Goal: Task Accomplishment & Management: Manage account settings

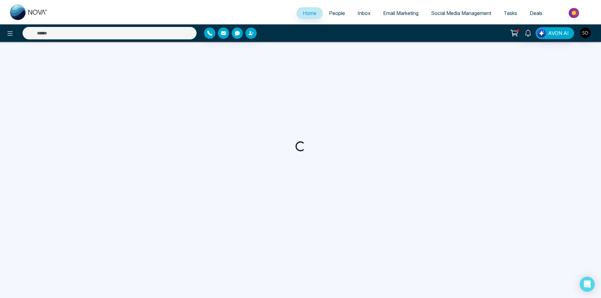
select select "*"
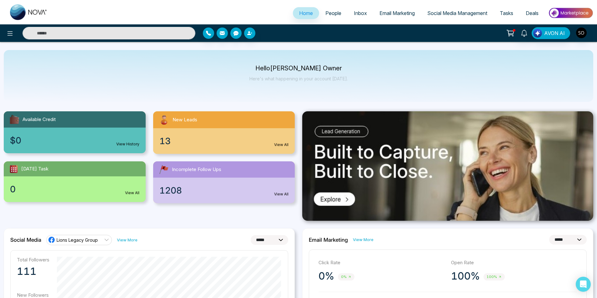
click at [326, 14] on span "People" at bounding box center [334, 13] width 16 height 6
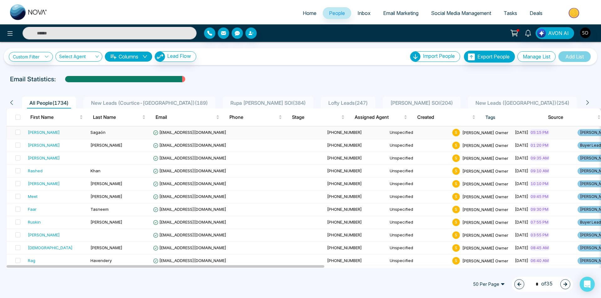
click at [56, 135] on div "[PERSON_NAME]" at bounding box center [57, 132] width 58 height 6
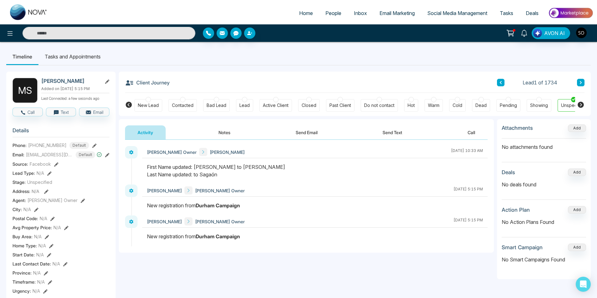
drag, startPoint x: 230, startPoint y: 124, endPoint x: 230, endPoint y: 136, distance: 12.2
click at [229, 130] on div "Activity Notes Send Email Send Text Call" at bounding box center [306, 129] width 375 height 21
click at [224, 131] on button "Notes" at bounding box center [224, 132] width 37 height 14
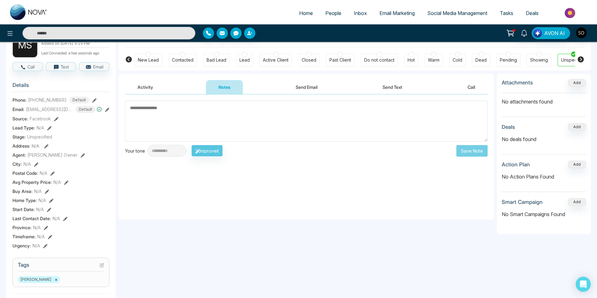
scroll to position [42, 0]
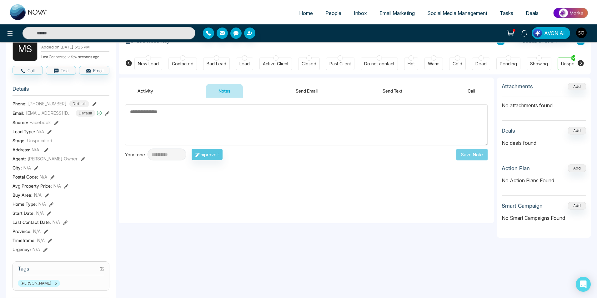
drag, startPoint x: 308, startPoint y: 113, endPoint x: 290, endPoint y: 101, distance: 22.0
click at [308, 113] on textarea at bounding box center [306, 124] width 363 height 41
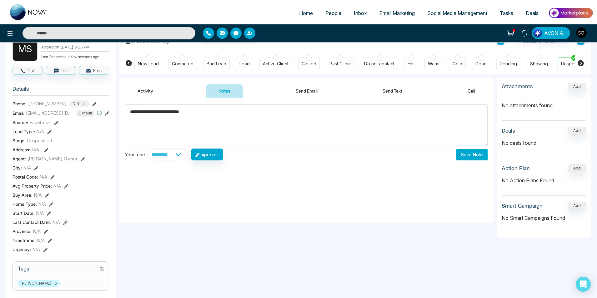
type textarea "**********"
click at [473, 163] on div "**********" at bounding box center [306, 160] width 375 height 125
click at [459, 155] on button "Save Note" at bounding box center [472, 155] width 31 height 12
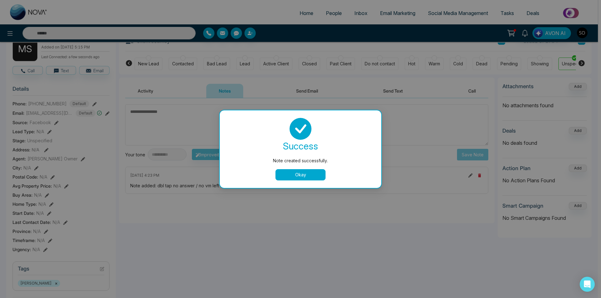
click at [306, 169] on div "success Note created successfully. Okay" at bounding box center [300, 149] width 146 height 63
click at [302, 173] on button "Okay" at bounding box center [300, 174] width 50 height 11
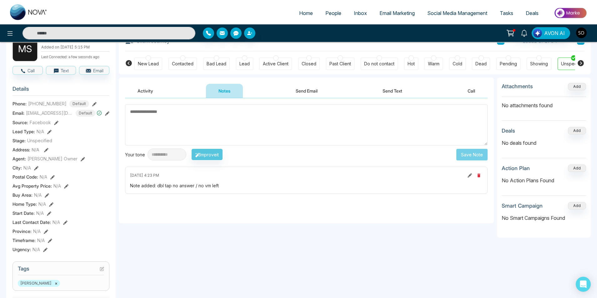
click at [81, 161] on icon at bounding box center [83, 159] width 4 height 4
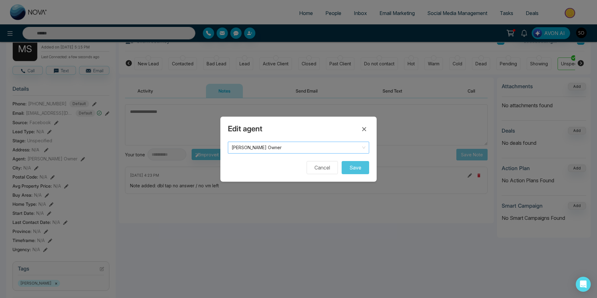
click at [279, 150] on span "[PERSON_NAME] Owner" at bounding box center [299, 147] width 134 height 9
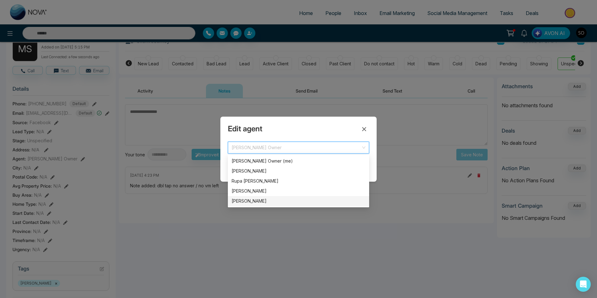
click at [255, 200] on div "[PERSON_NAME]" at bounding box center [299, 201] width 134 height 7
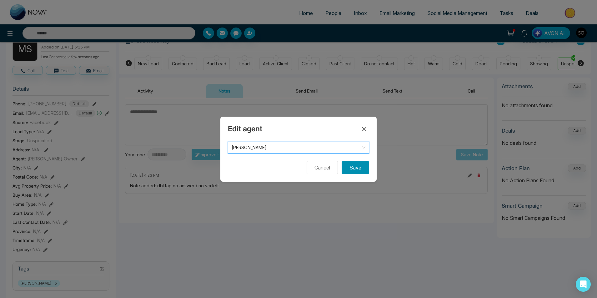
click at [361, 168] on button "Save" at bounding box center [356, 167] width 28 height 13
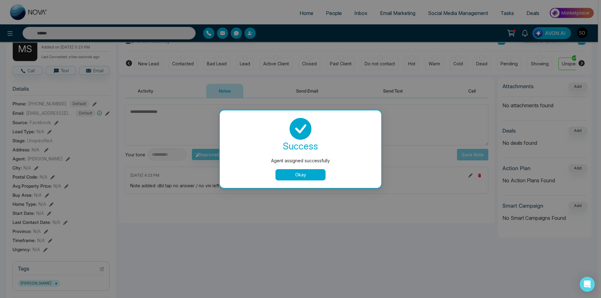
click at [319, 175] on button "Okay" at bounding box center [300, 174] width 50 height 11
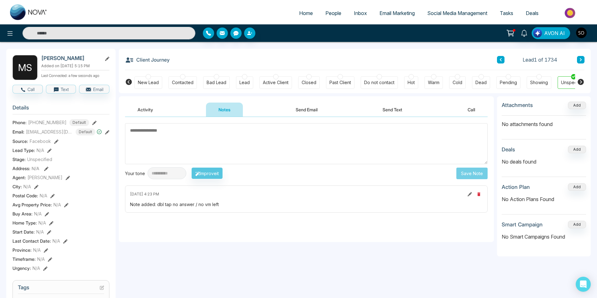
scroll to position [0, 0]
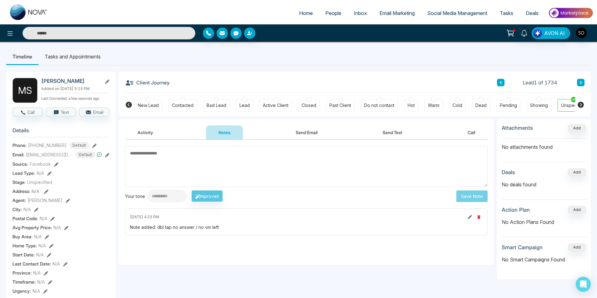
click at [581, 81] on icon at bounding box center [581, 83] width 3 height 4
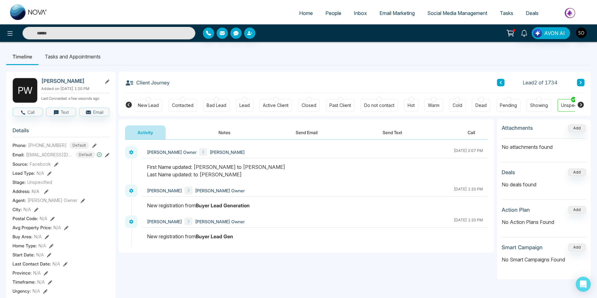
drag, startPoint x: 223, startPoint y: 141, endPoint x: 222, endPoint y: 137, distance: 3.6
click at [221, 137] on button "Notes" at bounding box center [224, 132] width 37 height 14
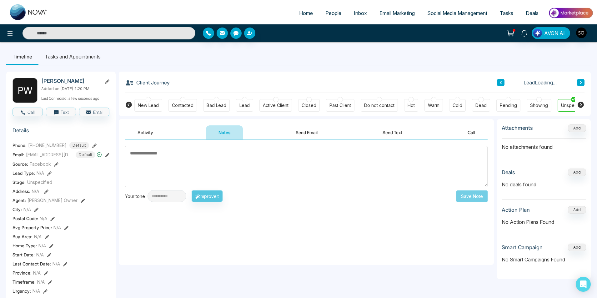
click at [182, 166] on textarea at bounding box center [306, 166] width 363 height 41
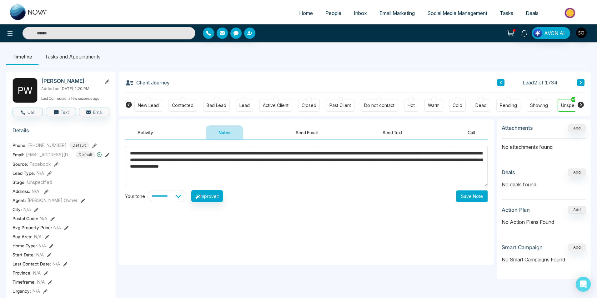
click at [352, 169] on textarea "**********" at bounding box center [306, 166] width 363 height 41
click at [353, 169] on textarea "**********" at bounding box center [306, 166] width 363 height 41
drag, startPoint x: 247, startPoint y: 153, endPoint x: 254, endPoint y: 152, distance: 7.1
click at [423, 167] on textarea "**********" at bounding box center [306, 166] width 363 height 41
type textarea "**********"
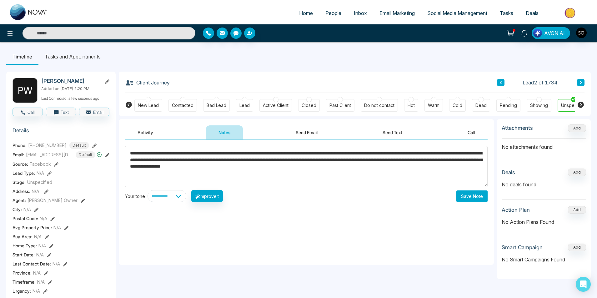
click at [465, 201] on button "Save Note" at bounding box center [472, 196] width 31 height 12
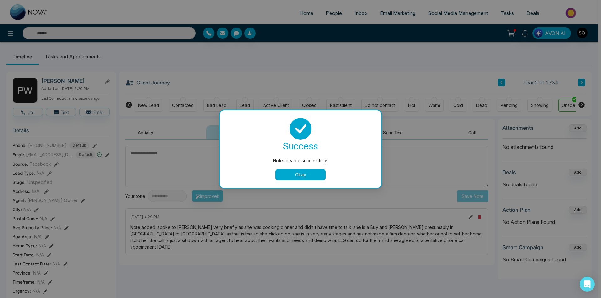
click at [317, 175] on button "Okay" at bounding box center [300, 174] width 50 height 11
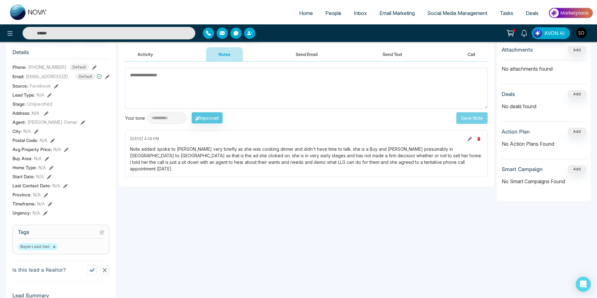
scroll to position [42, 0]
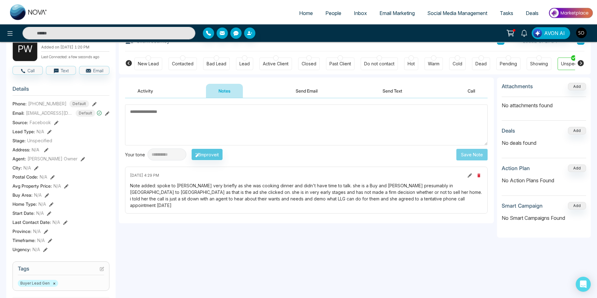
click at [81, 161] on icon at bounding box center [83, 159] width 4 height 4
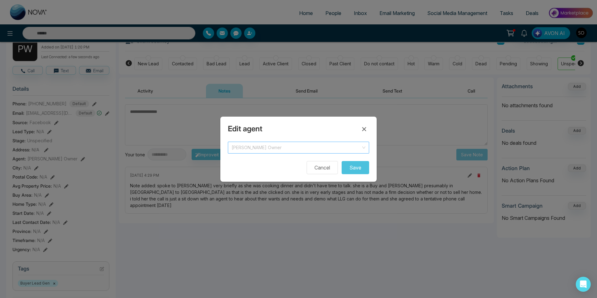
click at [293, 149] on span "[PERSON_NAME] Owner" at bounding box center [299, 147] width 134 height 9
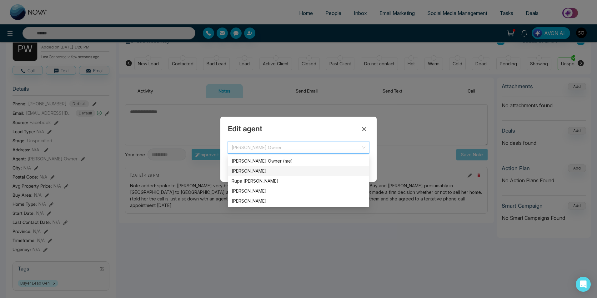
click at [279, 170] on div "[PERSON_NAME]" at bounding box center [299, 171] width 134 height 7
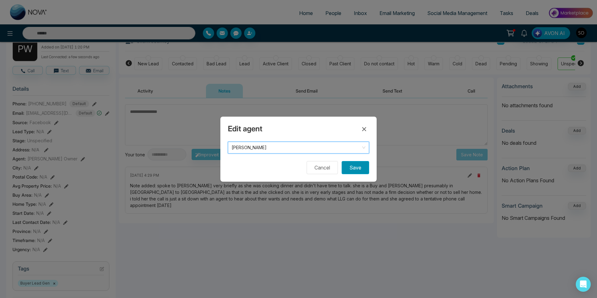
click at [353, 168] on button "Save" at bounding box center [356, 167] width 28 height 13
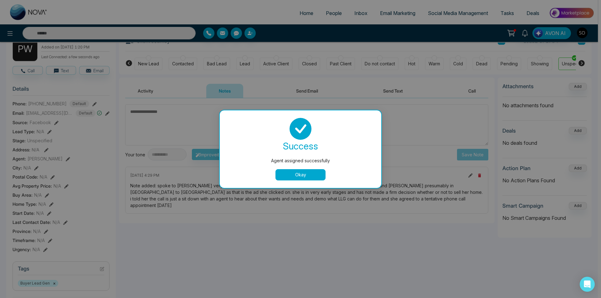
click at [315, 176] on button "Okay" at bounding box center [300, 174] width 50 height 11
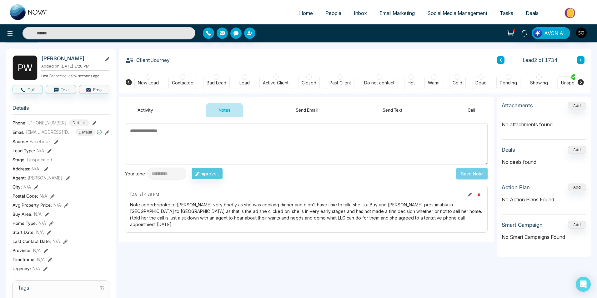
scroll to position [0, 0]
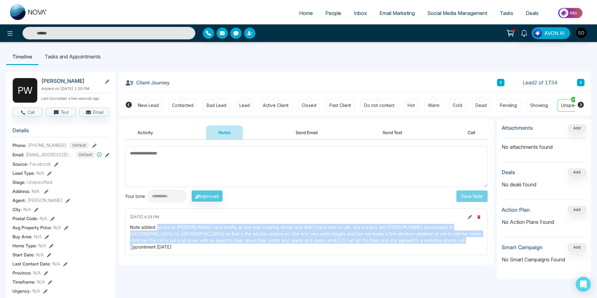
drag, startPoint x: 158, startPoint y: 228, endPoint x: 418, endPoint y: 242, distance: 261.0
click at [418, 242] on div "Note added: spoke to [PERSON_NAME] very briefly as she was cooking dinner and d…" at bounding box center [306, 237] width 353 height 26
copy div "spoke to [PERSON_NAME] very briefly as she was cooking dinner and didn't have t…"
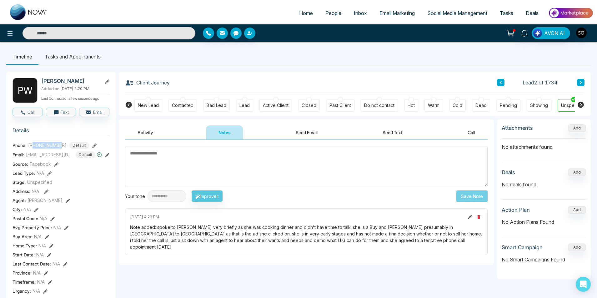
drag, startPoint x: 62, startPoint y: 149, endPoint x: 34, endPoint y: 150, distance: 27.5
click at [34, 149] on span "[PHONE_NUMBER]" at bounding box center [47, 145] width 38 height 7
copy span "9054421230"
click at [362, 78] on div "Client Journey Lead 2 of 1734" at bounding box center [355, 82] width 460 height 21
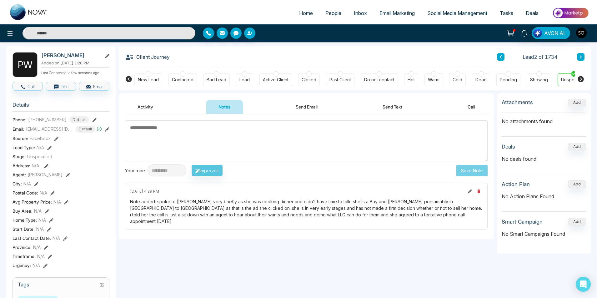
scroll to position [21, 0]
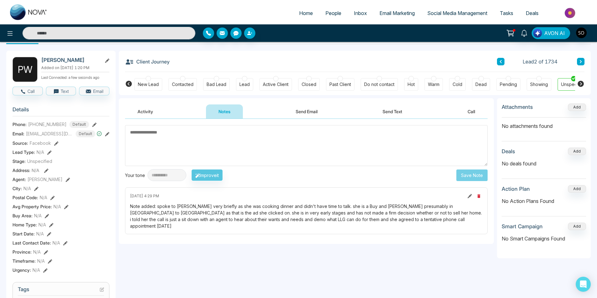
click at [584, 62] on button at bounding box center [581, 62] width 8 height 8
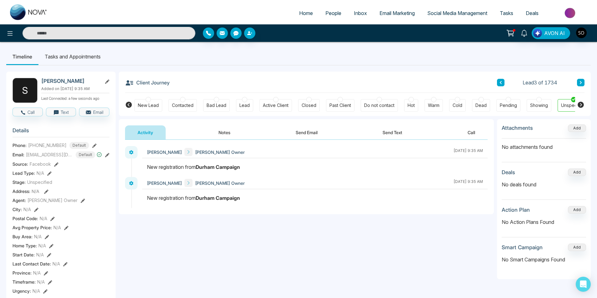
click at [224, 134] on button "Notes" at bounding box center [224, 132] width 37 height 14
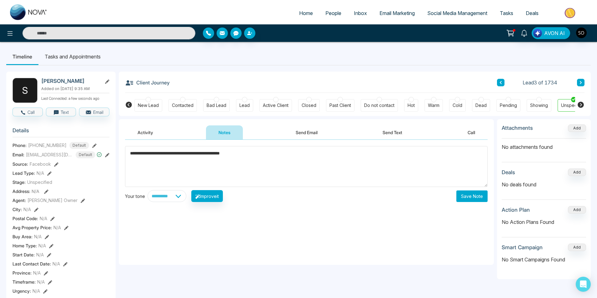
type textarea "**********"
click at [475, 192] on button "Save Note" at bounding box center [472, 196] width 31 height 12
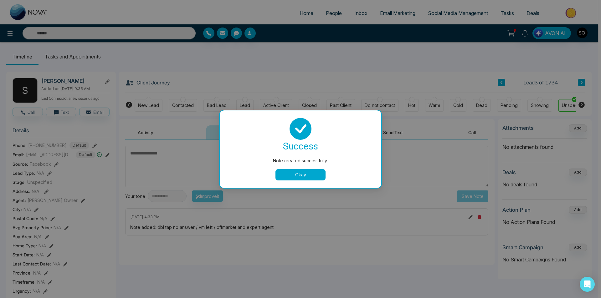
click at [320, 174] on button "Okay" at bounding box center [300, 174] width 50 height 11
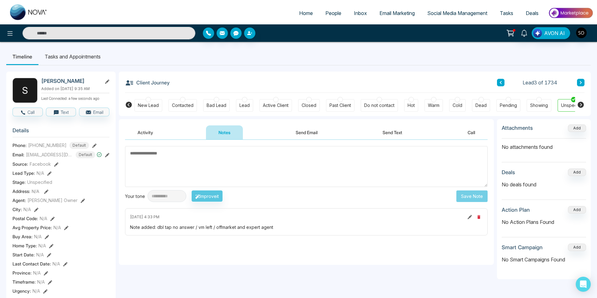
click at [581, 83] on icon at bounding box center [581, 82] width 2 height 3
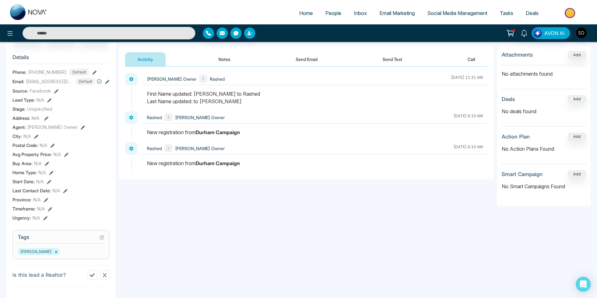
scroll to position [42, 0]
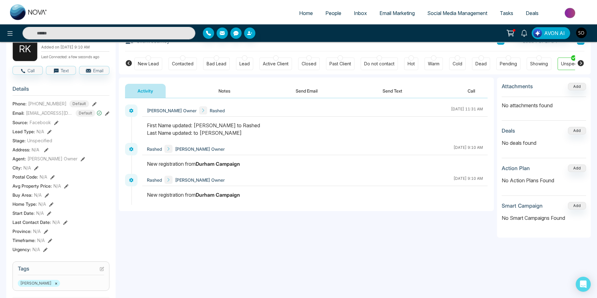
click at [230, 88] on button "Notes" at bounding box center [224, 91] width 37 height 14
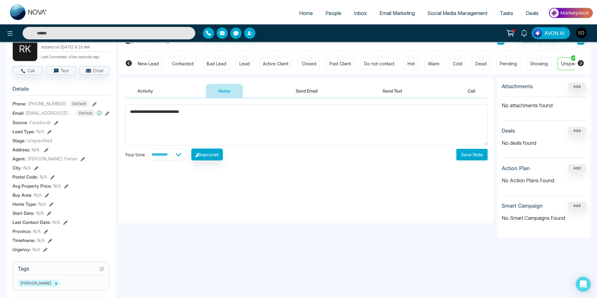
type textarea "**********"
click at [317, 179] on div "**********" at bounding box center [306, 160] width 375 height 125
click at [477, 157] on button "Save Note" at bounding box center [472, 155] width 31 height 12
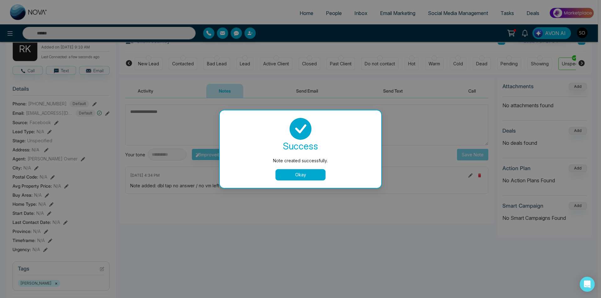
click at [310, 173] on button "Okay" at bounding box center [300, 174] width 50 height 11
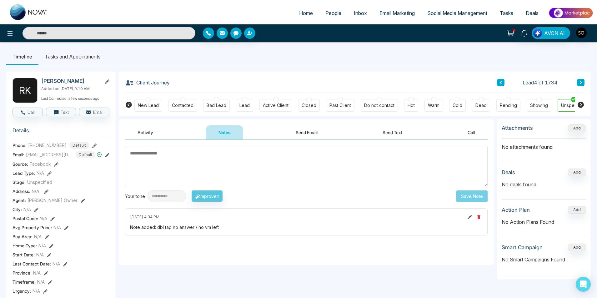
click at [581, 80] on button at bounding box center [581, 83] width 8 height 8
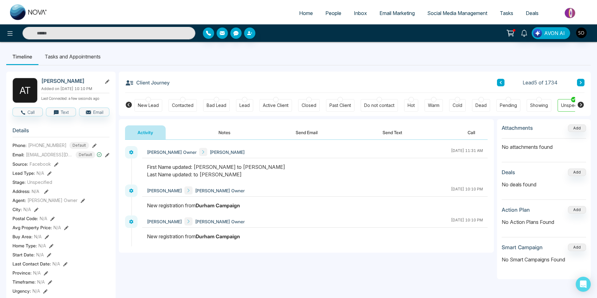
click at [219, 134] on button "Notes" at bounding box center [224, 132] width 37 height 14
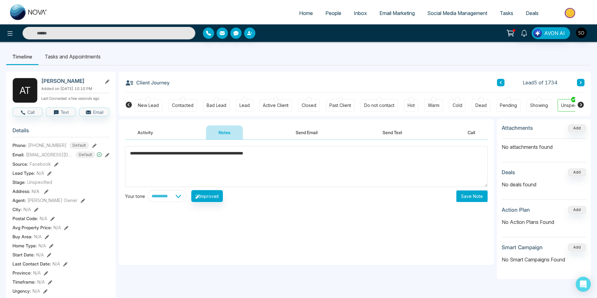
type textarea "**********"
click at [479, 193] on button "Save Note" at bounding box center [472, 196] width 31 height 12
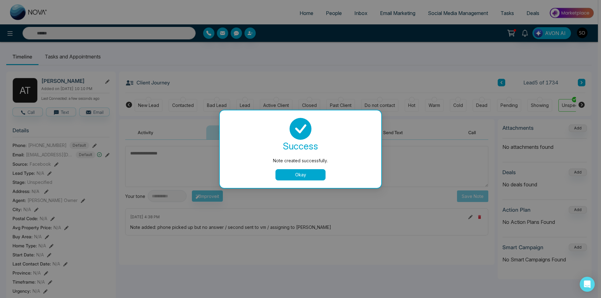
click at [292, 172] on button "Okay" at bounding box center [300, 174] width 50 height 11
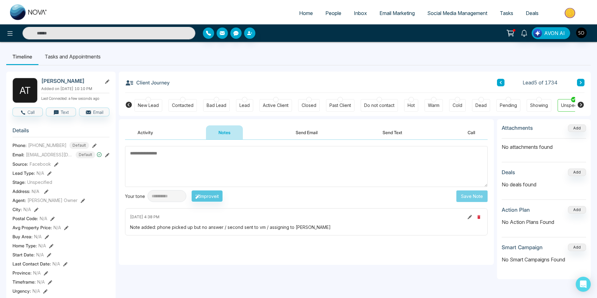
click at [81, 199] on icon at bounding box center [83, 201] width 4 height 4
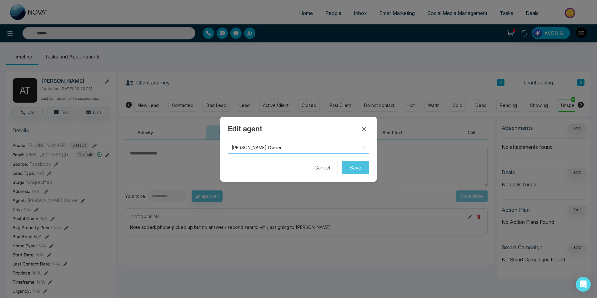
click at [269, 146] on span "[PERSON_NAME] Owner" at bounding box center [299, 147] width 134 height 9
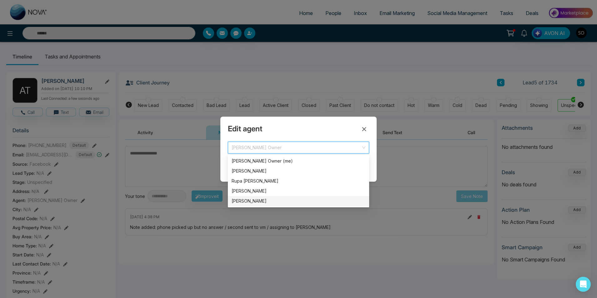
click at [254, 199] on div "[PERSON_NAME]" at bounding box center [299, 201] width 134 height 7
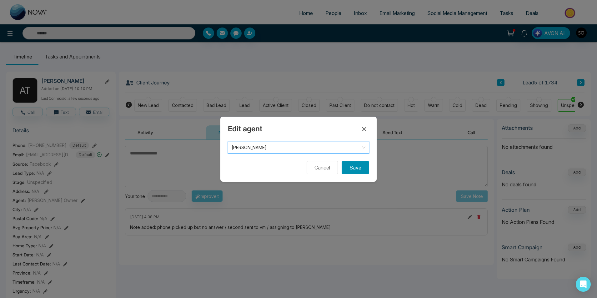
click at [360, 169] on button "Save" at bounding box center [356, 167] width 28 height 13
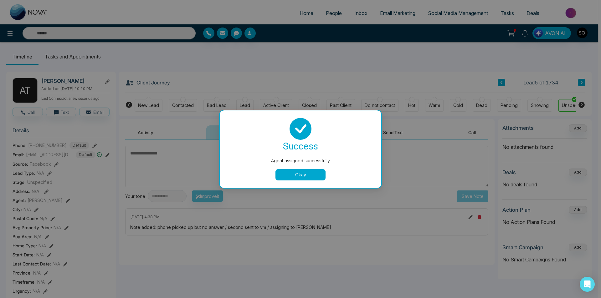
click at [300, 180] on button "Okay" at bounding box center [300, 174] width 50 height 11
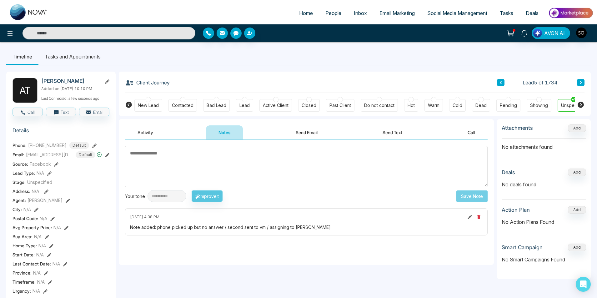
click at [580, 84] on icon at bounding box center [581, 83] width 3 height 4
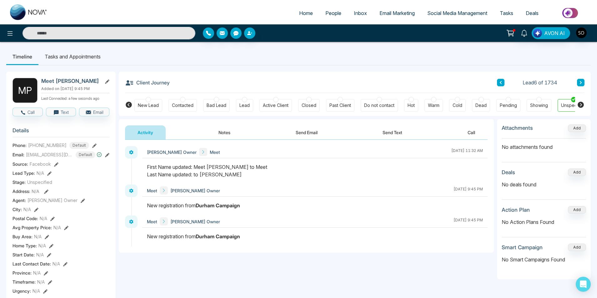
click at [328, 13] on span "People" at bounding box center [334, 13] width 16 height 6
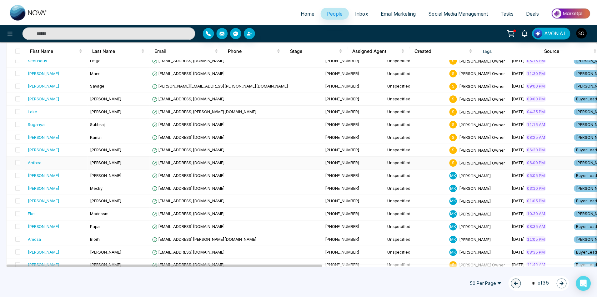
scroll to position [503, 0]
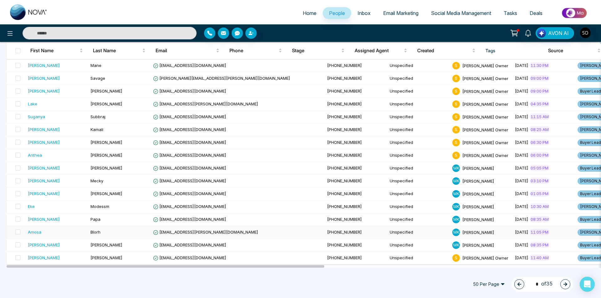
click at [33, 235] on div "Amosa" at bounding box center [34, 232] width 13 height 6
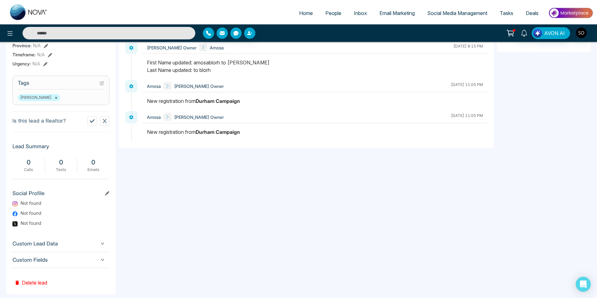
scroll to position [236, 0]
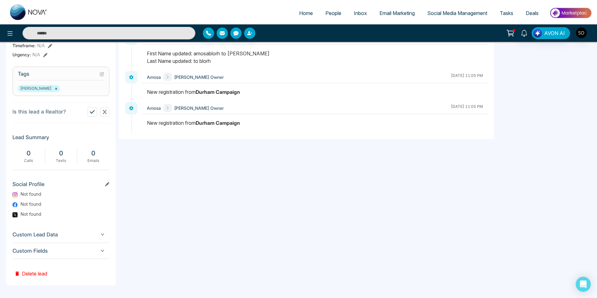
click at [43, 273] on button "Delete lead" at bounding box center [31, 269] width 37 height 20
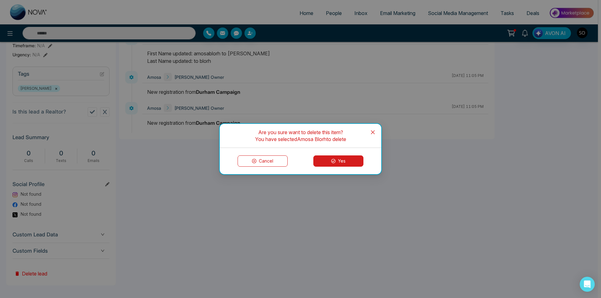
click at [339, 162] on button "Yes" at bounding box center [338, 160] width 50 height 11
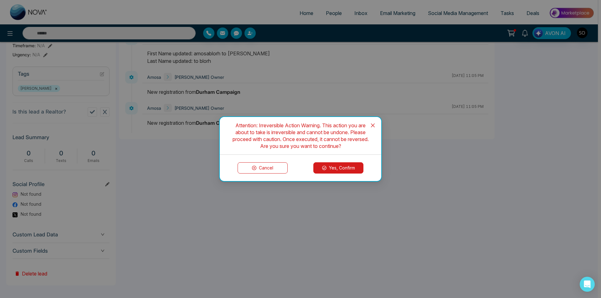
click at [338, 170] on button "Yes, Confirm" at bounding box center [338, 167] width 50 height 11
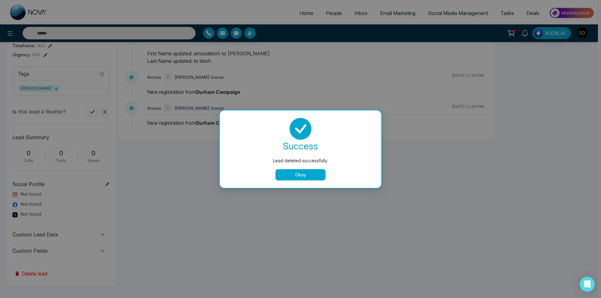
click at [300, 176] on button "Okay" at bounding box center [300, 174] width 50 height 11
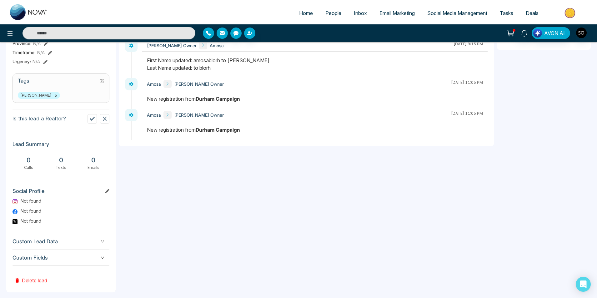
scroll to position [70, 0]
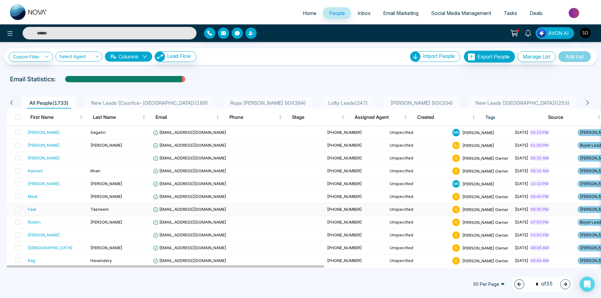
click at [86, 212] on td "Faar" at bounding box center [56, 209] width 63 height 13
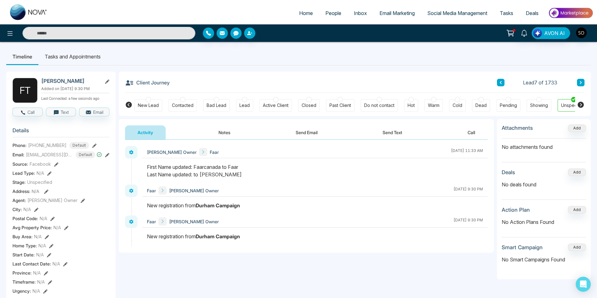
click at [226, 129] on button "Notes" at bounding box center [224, 132] width 37 height 14
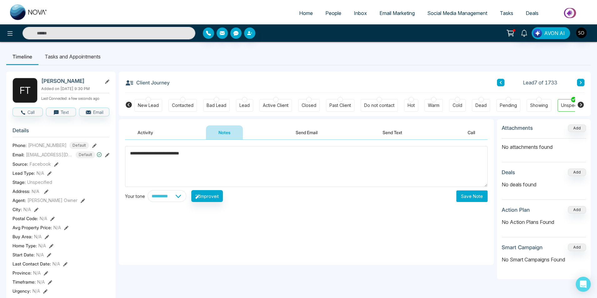
type textarea "**********"
click at [469, 191] on button "Save Note" at bounding box center [472, 196] width 31 height 12
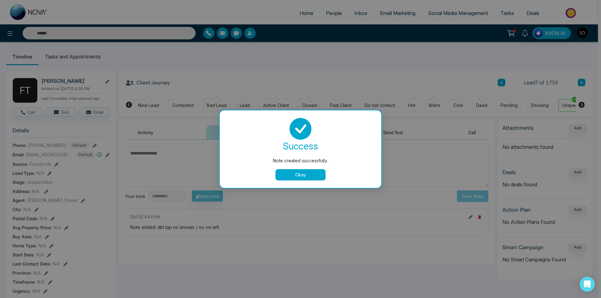
click at [300, 174] on button "Okay" at bounding box center [300, 174] width 50 height 11
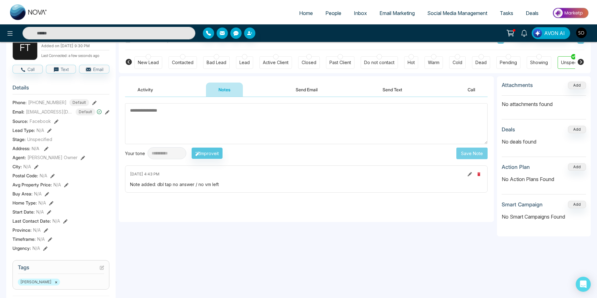
scroll to position [42, 0]
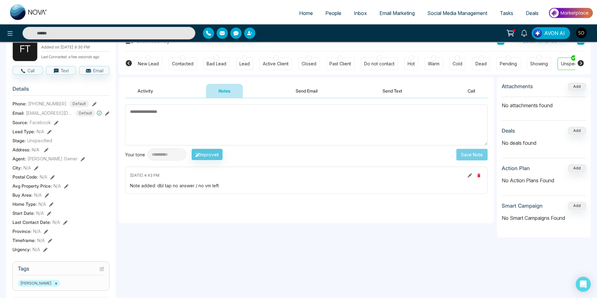
click at [78, 164] on section "Details Phone: [PHONE_NUMBER] Default Email: [EMAIL_ADDRESS][DOMAIN_NAME] Defau…" at bounding box center [61, 168] width 97 height 174
click at [81, 160] on icon at bounding box center [83, 159] width 4 height 4
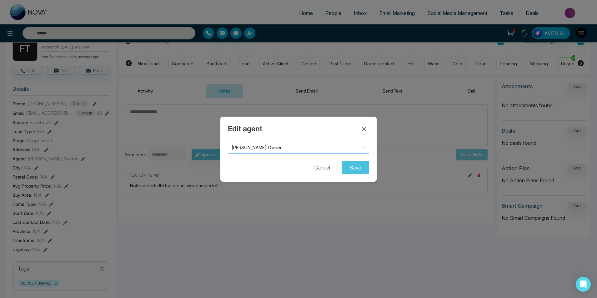
click at [290, 148] on span "[PERSON_NAME] Owner" at bounding box center [299, 147] width 134 height 9
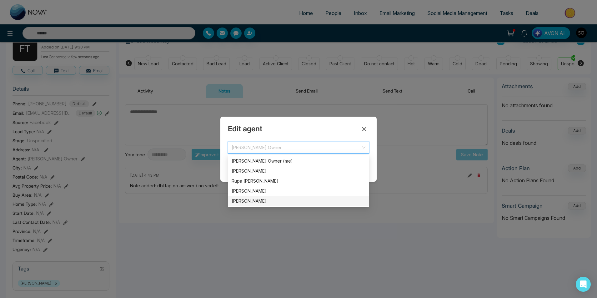
click at [256, 204] on div "[PERSON_NAME]" at bounding box center [299, 201] width 134 height 7
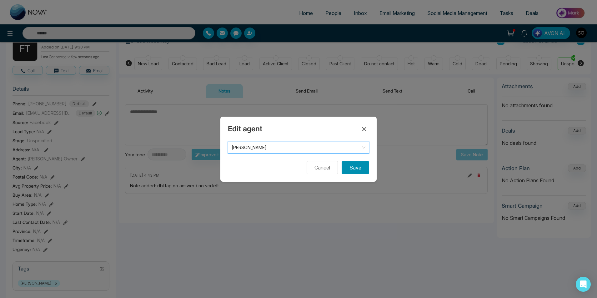
click at [361, 168] on button "Save" at bounding box center [356, 167] width 28 height 13
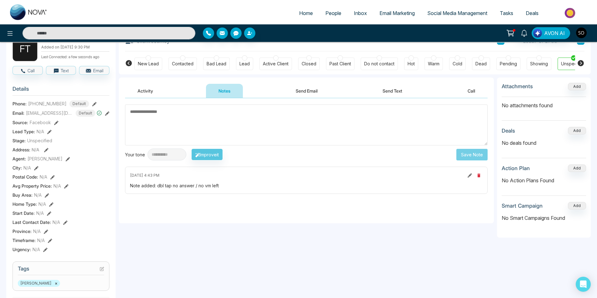
drag, startPoint x: 308, startPoint y: 224, endPoint x: 306, endPoint y: 220, distance: 4.5
click at [307, 222] on div "**********" at bounding box center [306, 279] width 375 height 403
